Goal: Browse casually

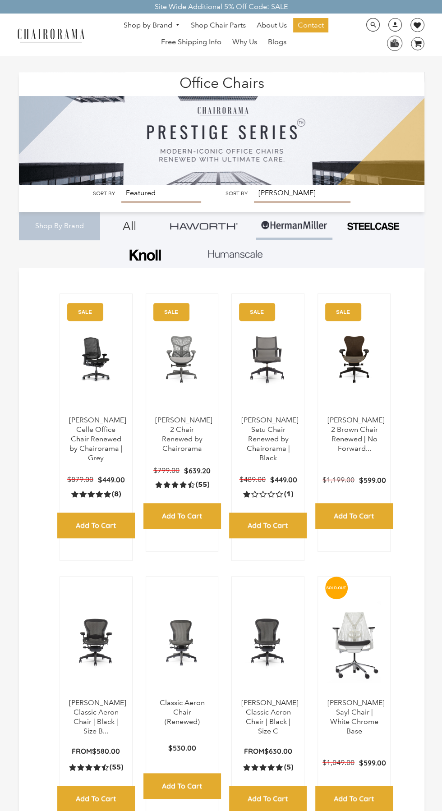
click at [55, 28] on img at bounding box center [51, 35] width 76 height 16
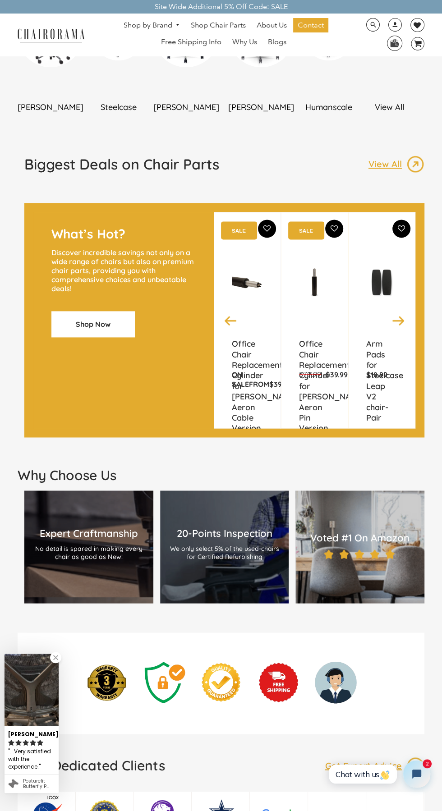
scroll to position [649, 0]
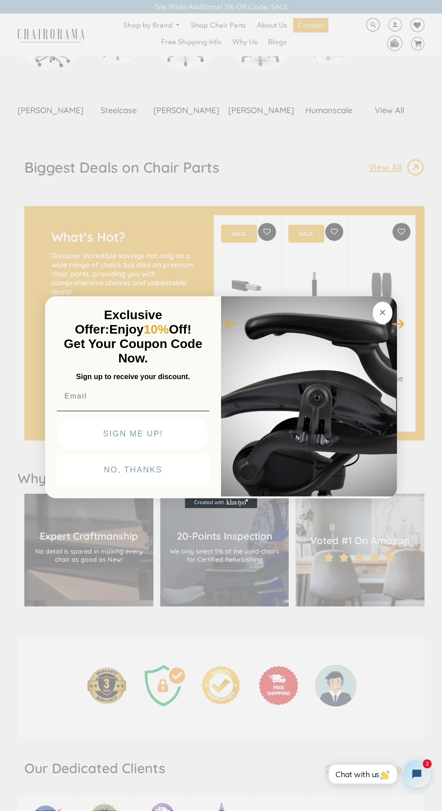
click at [382, 311] on icon "Close dialog" at bounding box center [382, 312] width 5 height 5
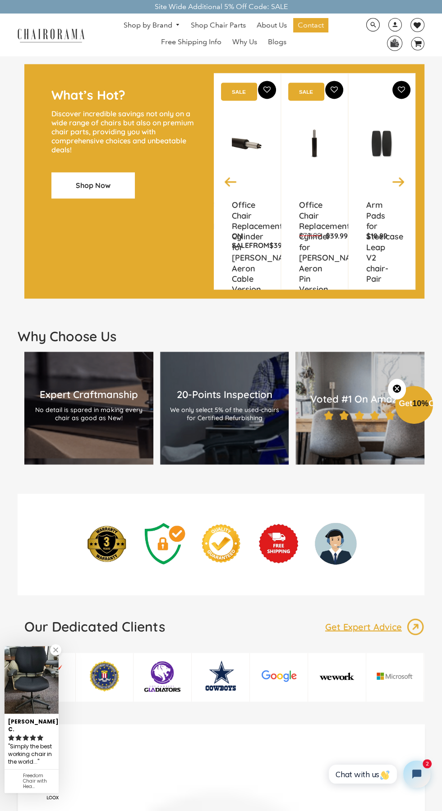
scroll to position [804, 0]
